Goal: Task Accomplishment & Management: Use online tool/utility

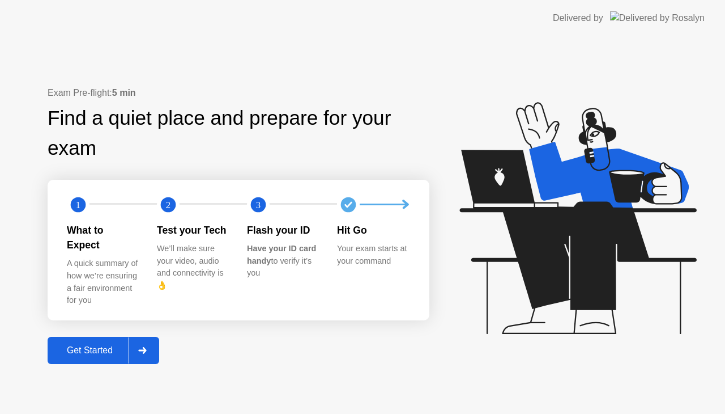
click at [99, 345] on div "Get Started" at bounding box center [90, 350] width 78 height 10
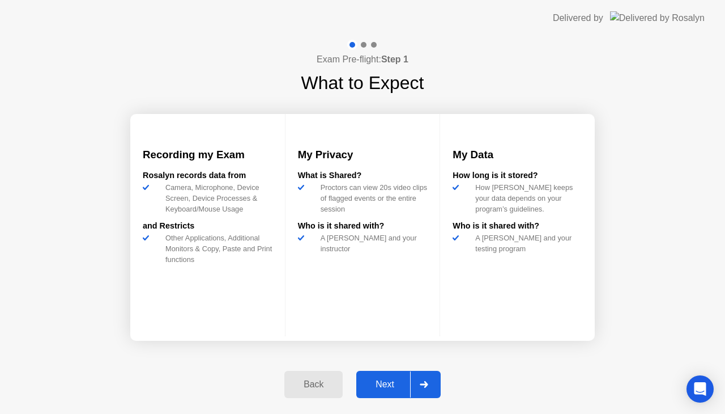
click at [379, 382] on div "Next" at bounding box center [385, 384] width 50 height 10
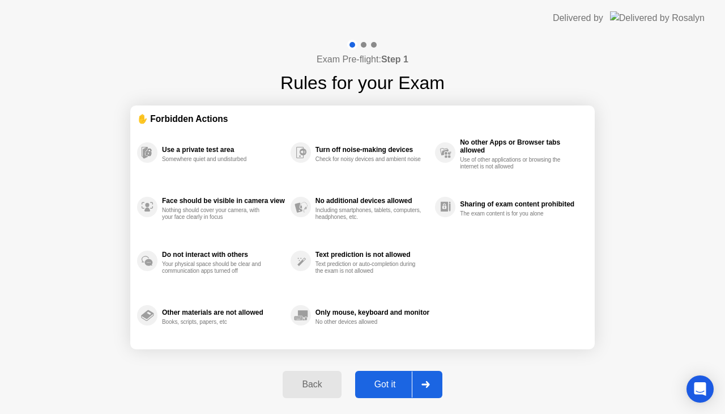
click at [379, 384] on div "Got it" at bounding box center [385, 384] width 53 height 10
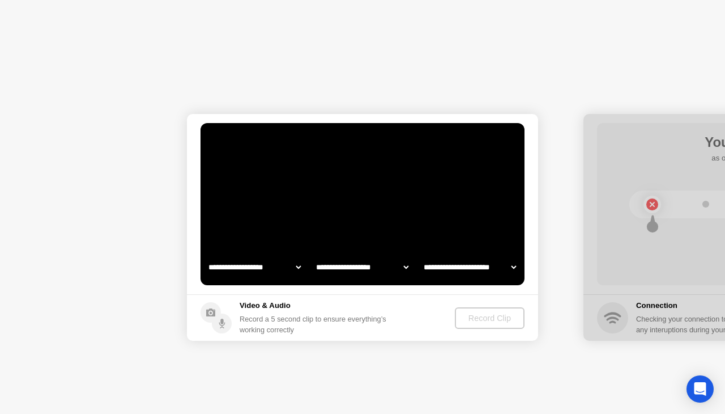
select select "**********"
select select "*******"
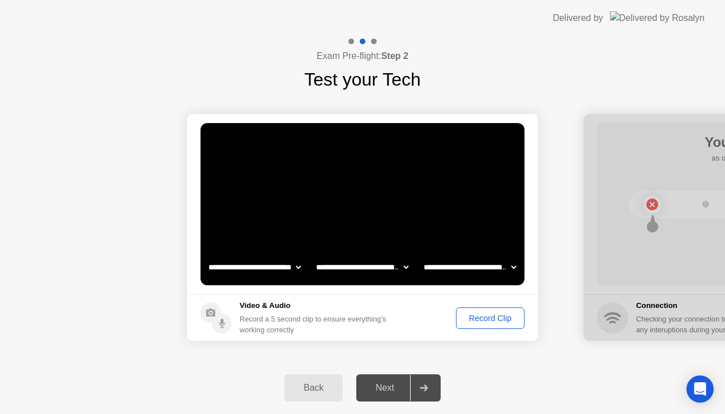
click at [492, 323] on button "Record Clip" at bounding box center [490, 318] width 69 height 22
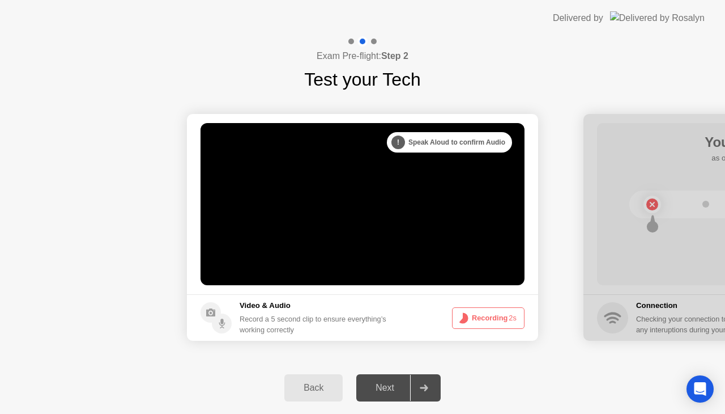
click at [492, 318] on button "Recording 2s" at bounding box center [488, 318] width 73 height 22
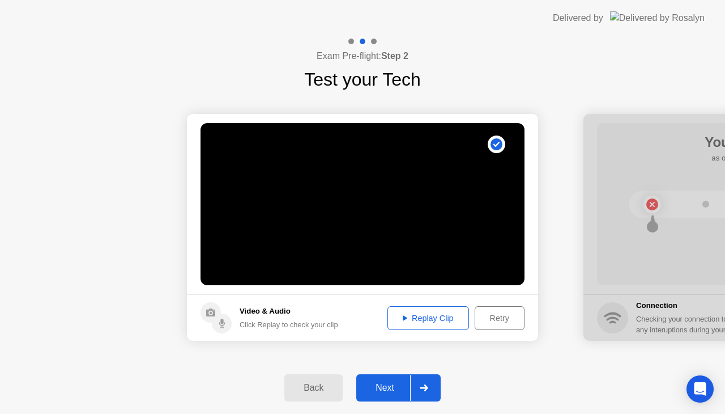
click at [445, 325] on button "Replay Clip" at bounding box center [428, 318] width 82 height 24
click at [385, 387] on div "Next" at bounding box center [385, 387] width 50 height 10
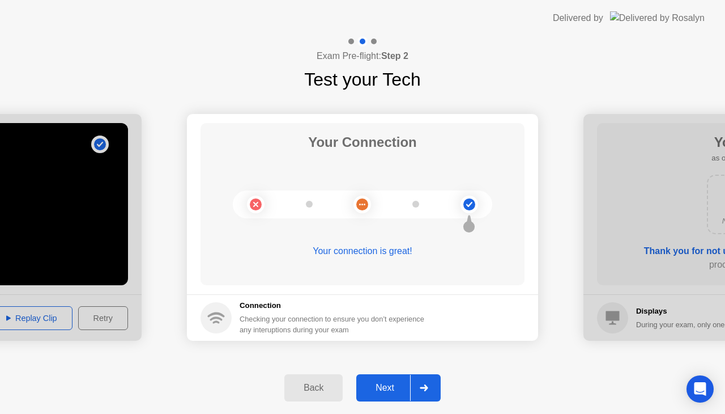
click at [390, 386] on div "Next" at bounding box center [385, 387] width 50 height 10
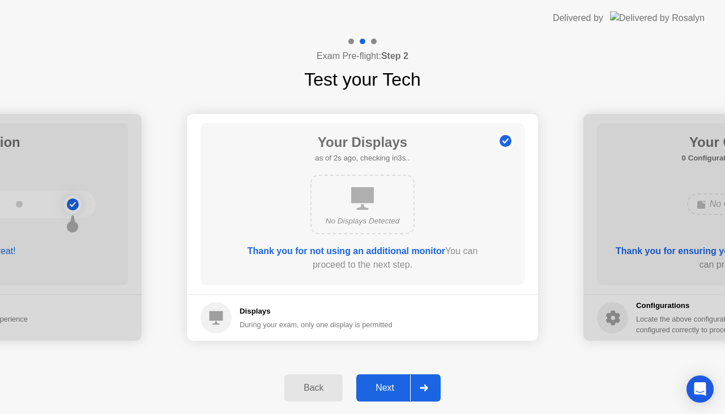
click at [390, 386] on div "Next" at bounding box center [385, 387] width 50 height 10
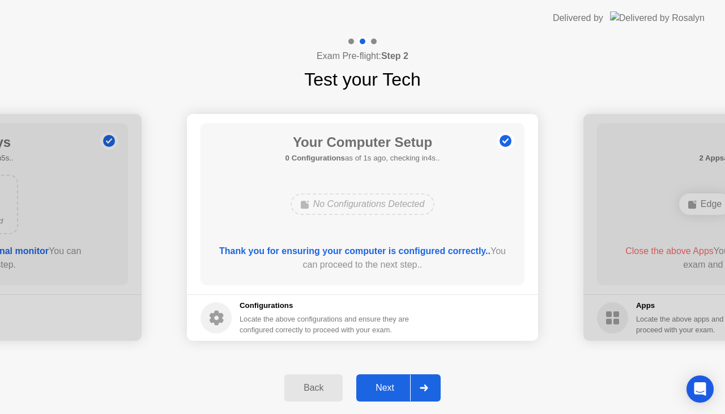
click at [390, 386] on div "Next" at bounding box center [385, 387] width 50 height 10
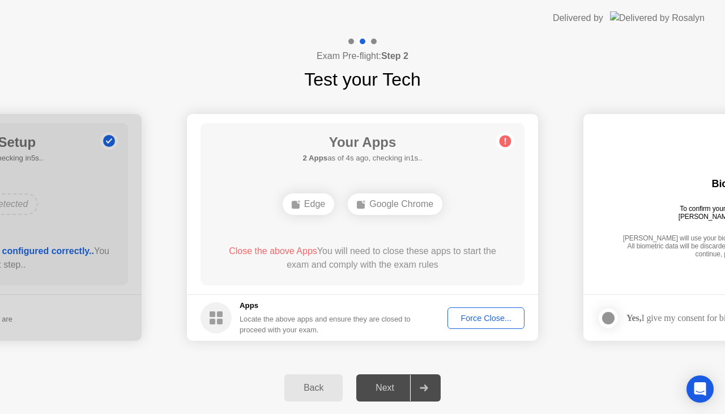
click at [511, 313] on div "Force Close..." at bounding box center [486, 317] width 69 height 9
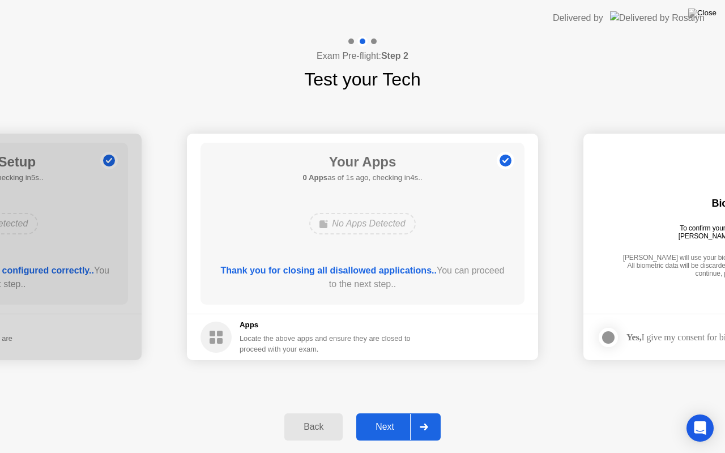
click at [380, 413] on div "Next" at bounding box center [385, 427] width 50 height 10
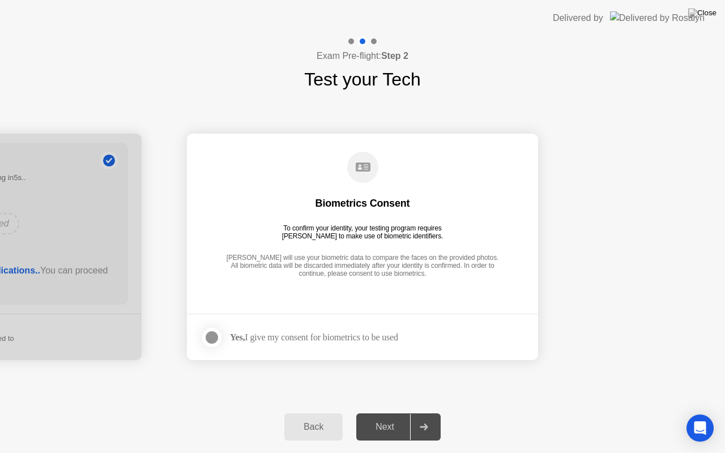
click at [219, 335] on div at bounding box center [212, 338] width 14 height 14
click at [393, 413] on div "Next" at bounding box center [385, 427] width 50 height 10
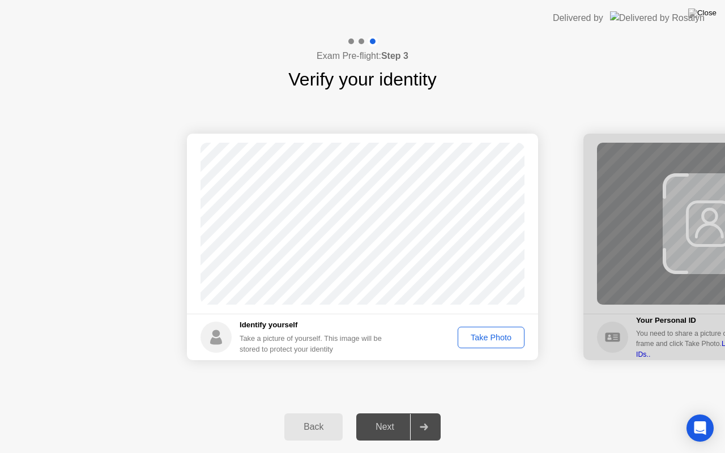
click at [492, 340] on div "Take Photo" at bounding box center [491, 337] width 59 height 9
click at [384, 413] on button "Next" at bounding box center [398, 427] width 84 height 27
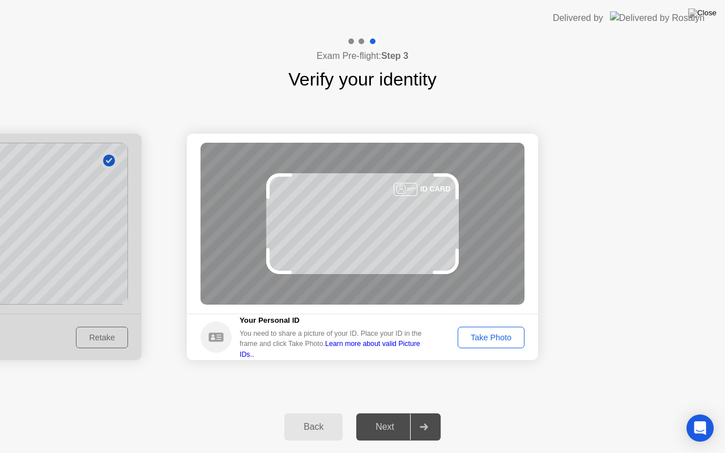
click at [504, 338] on div "Take Photo" at bounding box center [491, 337] width 59 height 9
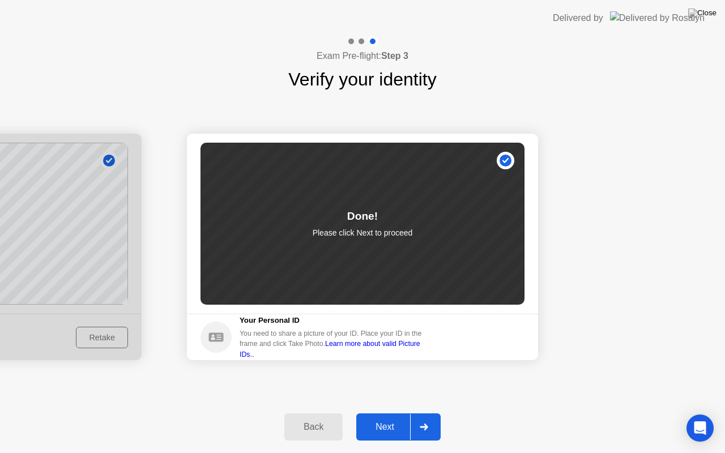
click at [380, 413] on div "Next" at bounding box center [385, 427] width 50 height 10
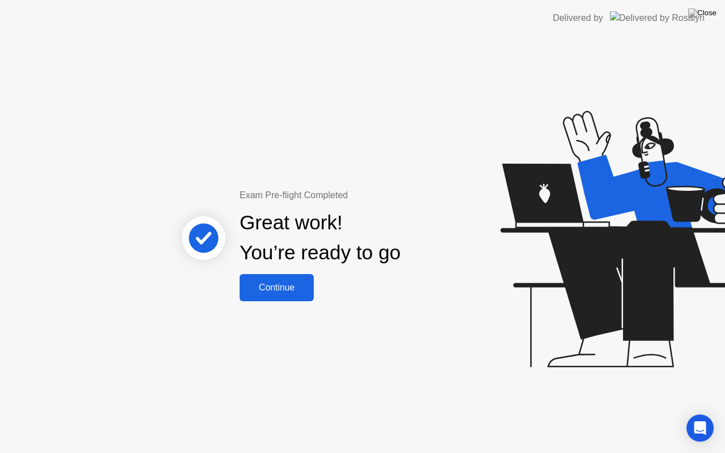
click at [309, 283] on div "Continue" at bounding box center [276, 288] width 67 height 10
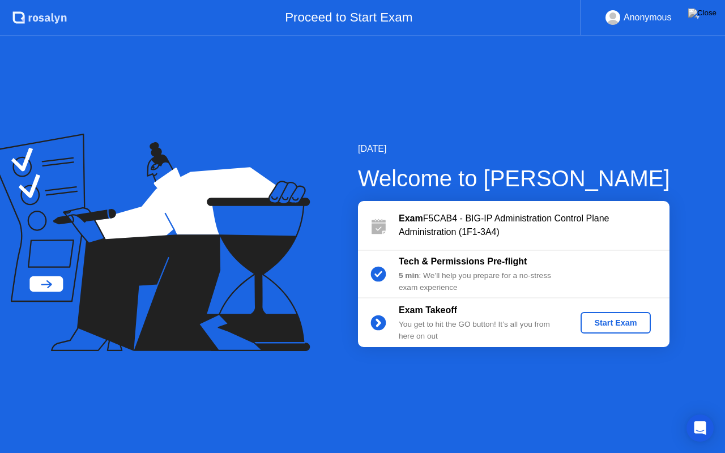
click at [622, 318] on div "Start Exam" at bounding box center [615, 322] width 61 height 9
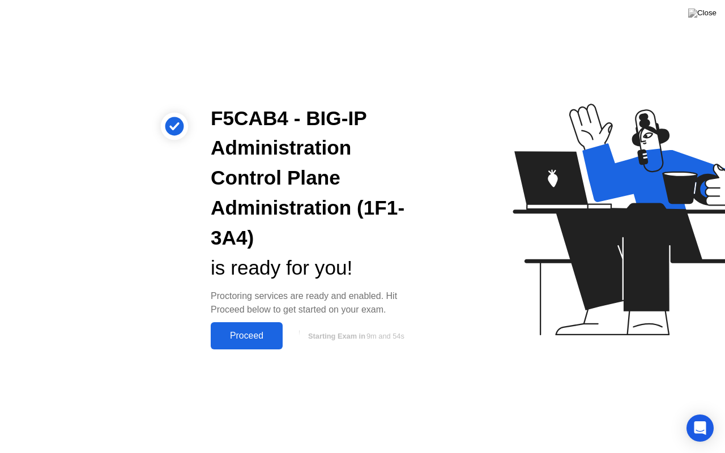
click at [242, 337] on div "Proceed" at bounding box center [246, 336] width 65 height 10
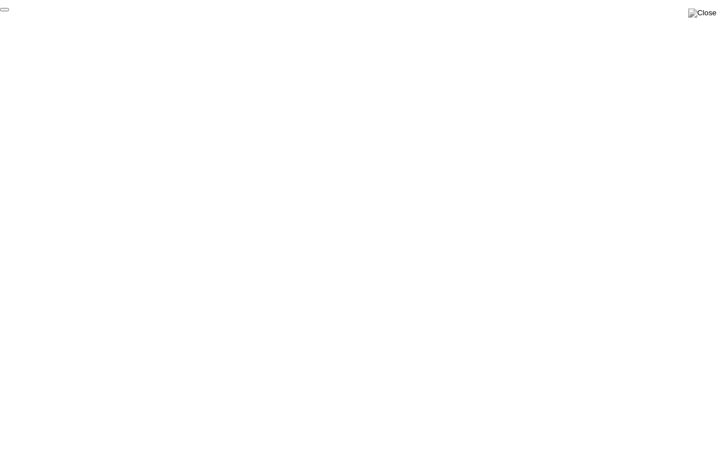
click div "End Proctoring Session"
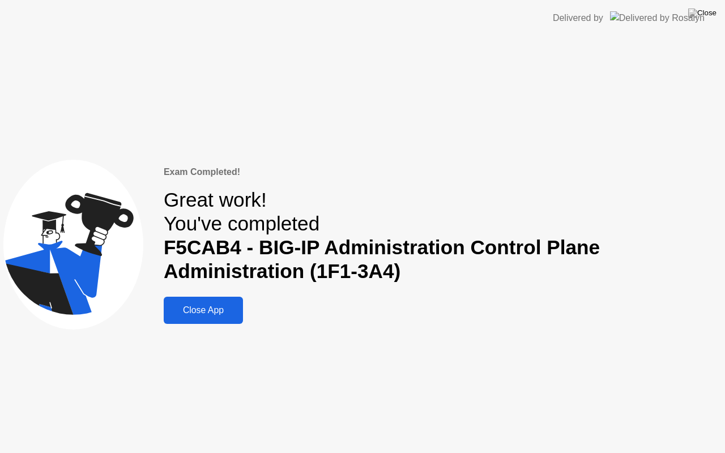
click at [220, 313] on div "Close App" at bounding box center [203, 310] width 73 height 10
